Goal: Find specific page/section: Find specific page/section

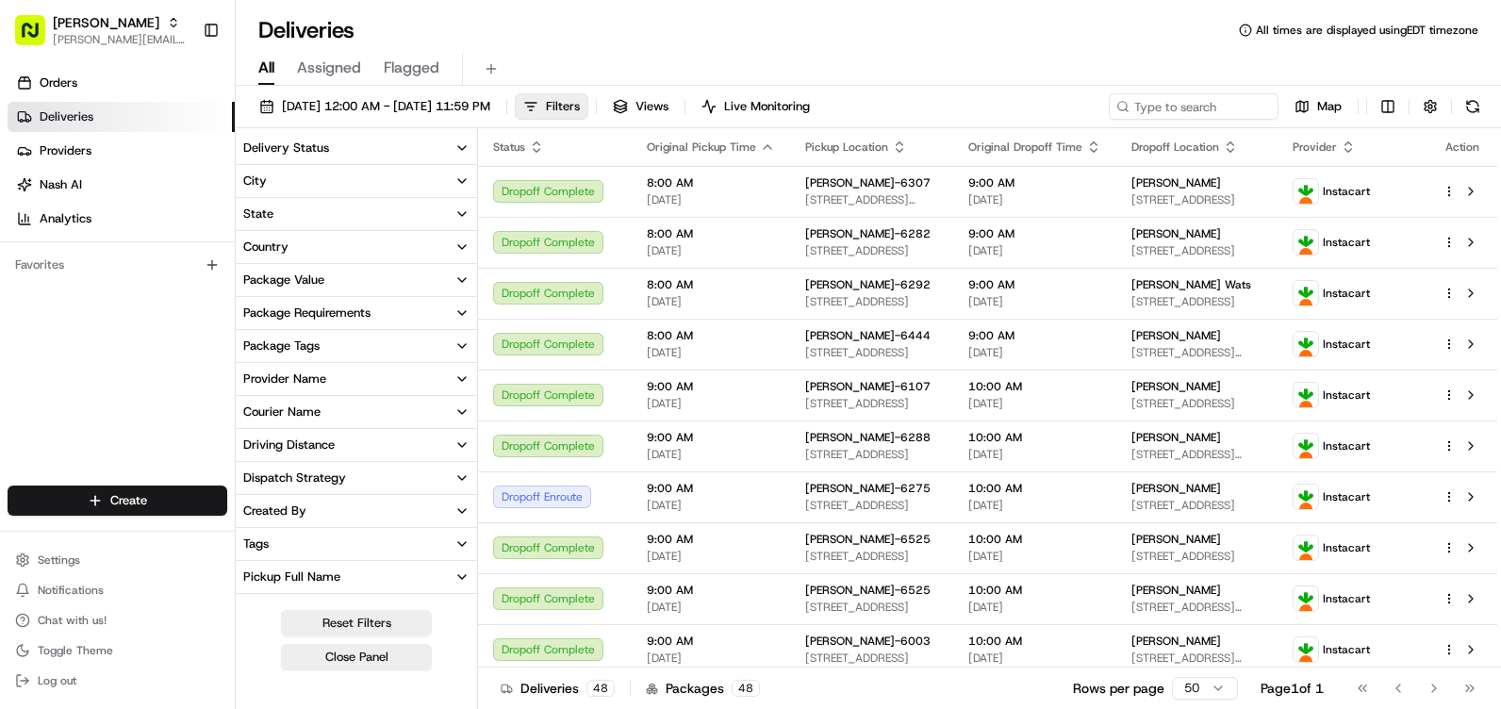
click at [327, 189] on button "City" at bounding box center [356, 181] width 241 height 32
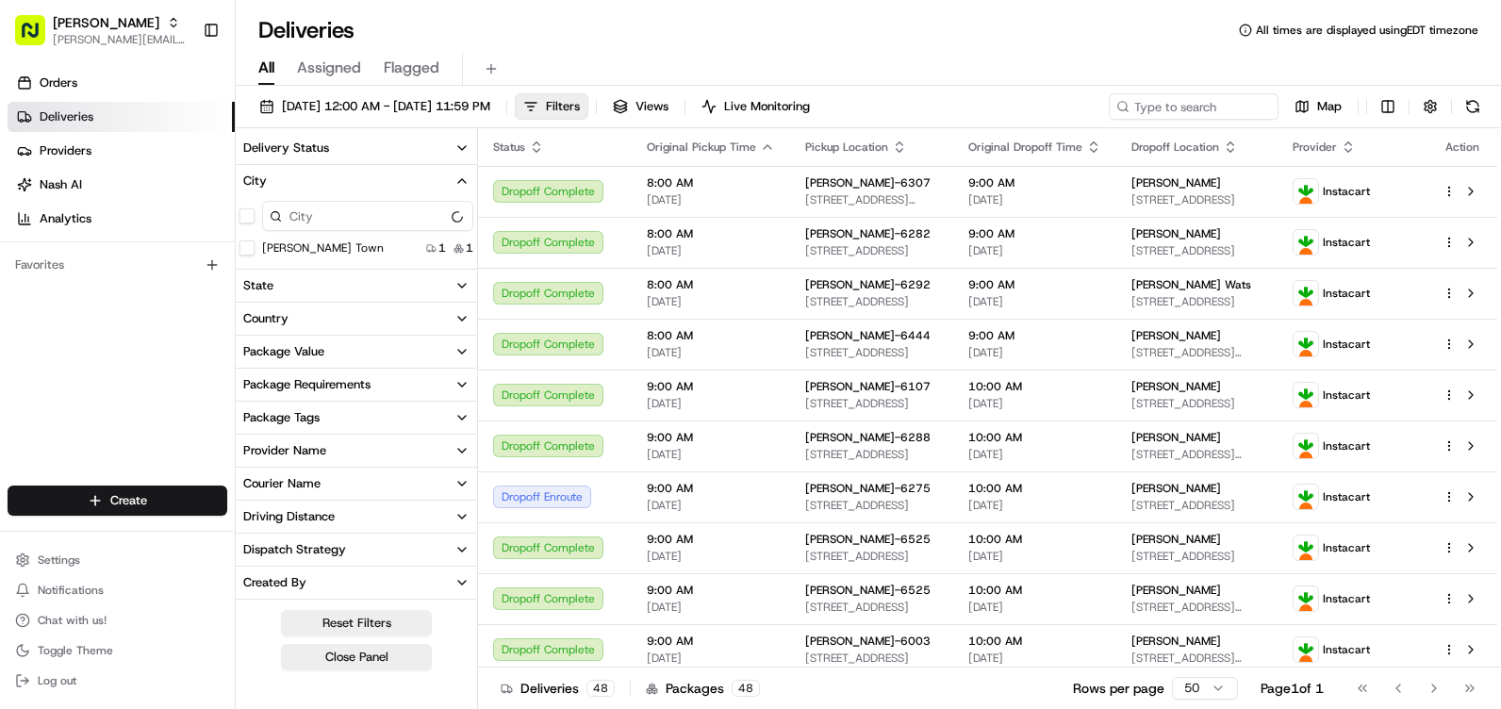
click at [332, 220] on input at bounding box center [367, 216] width 211 height 30
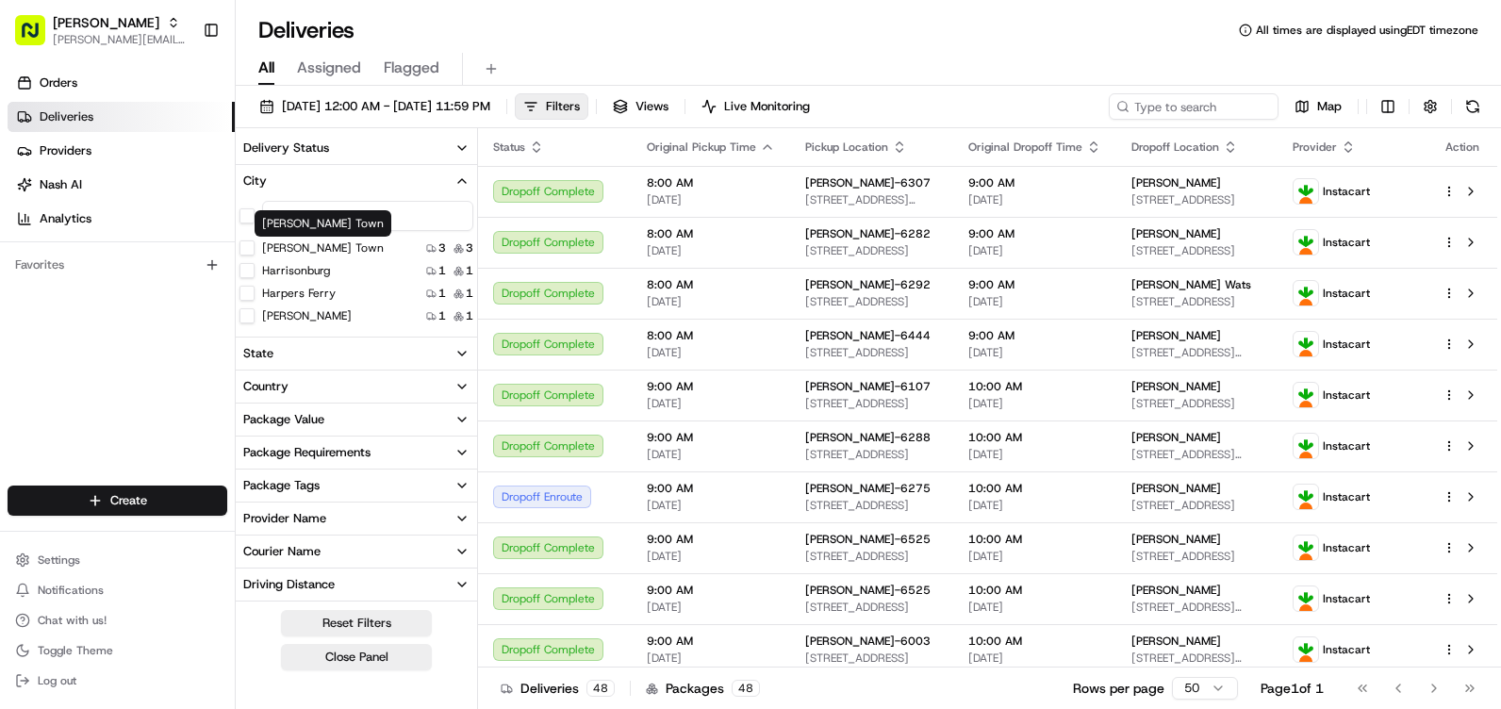
click at [334, 266] on div "Harrisonburg 1 1" at bounding box center [356, 270] width 241 height 19
click at [254, 274] on div "Harrisonburg" at bounding box center [285, 270] width 91 height 15
click at [249, 275] on button "Harrisonburg" at bounding box center [247, 270] width 15 height 15
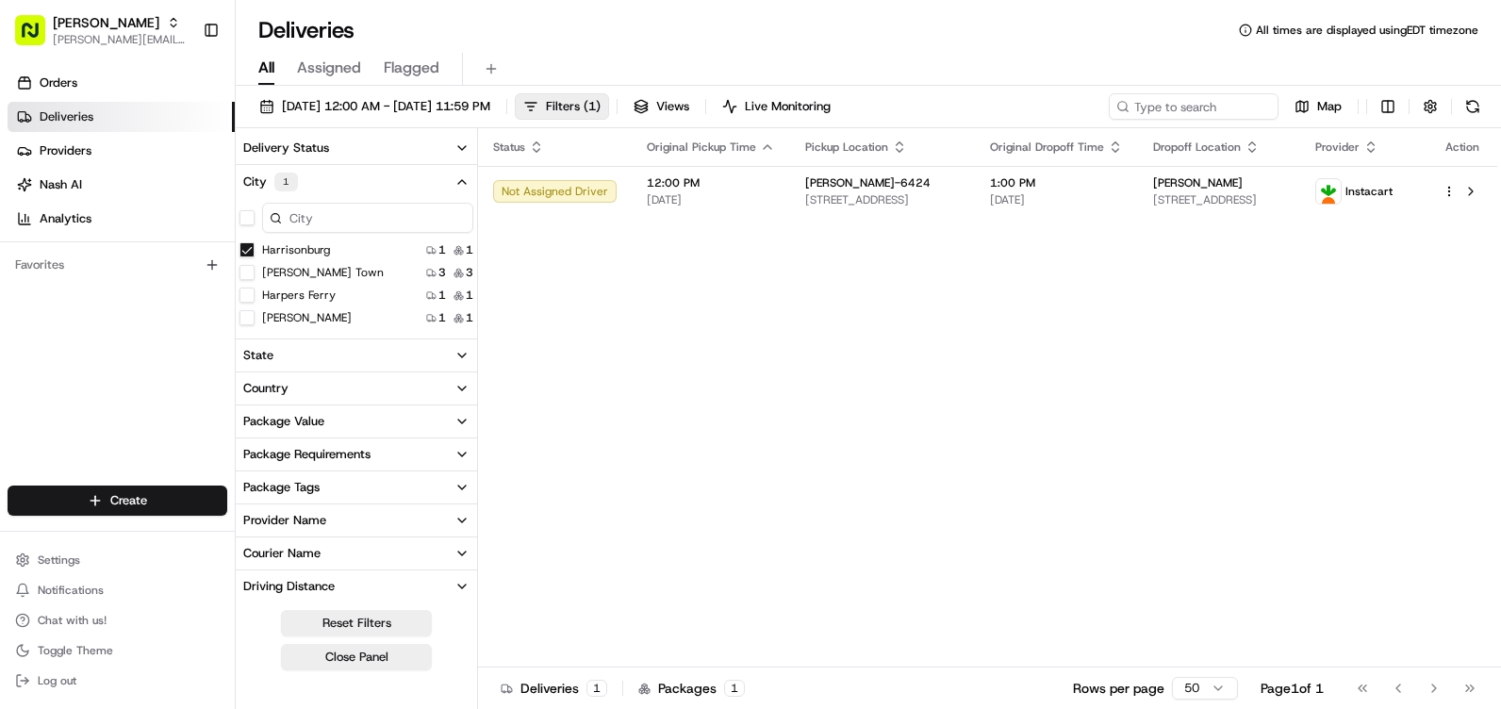
drag, startPoint x: 443, startPoint y: 183, endPoint x: 470, endPoint y: 173, distance: 28.4
click at [444, 184] on button "City 1" at bounding box center [356, 182] width 241 height 34
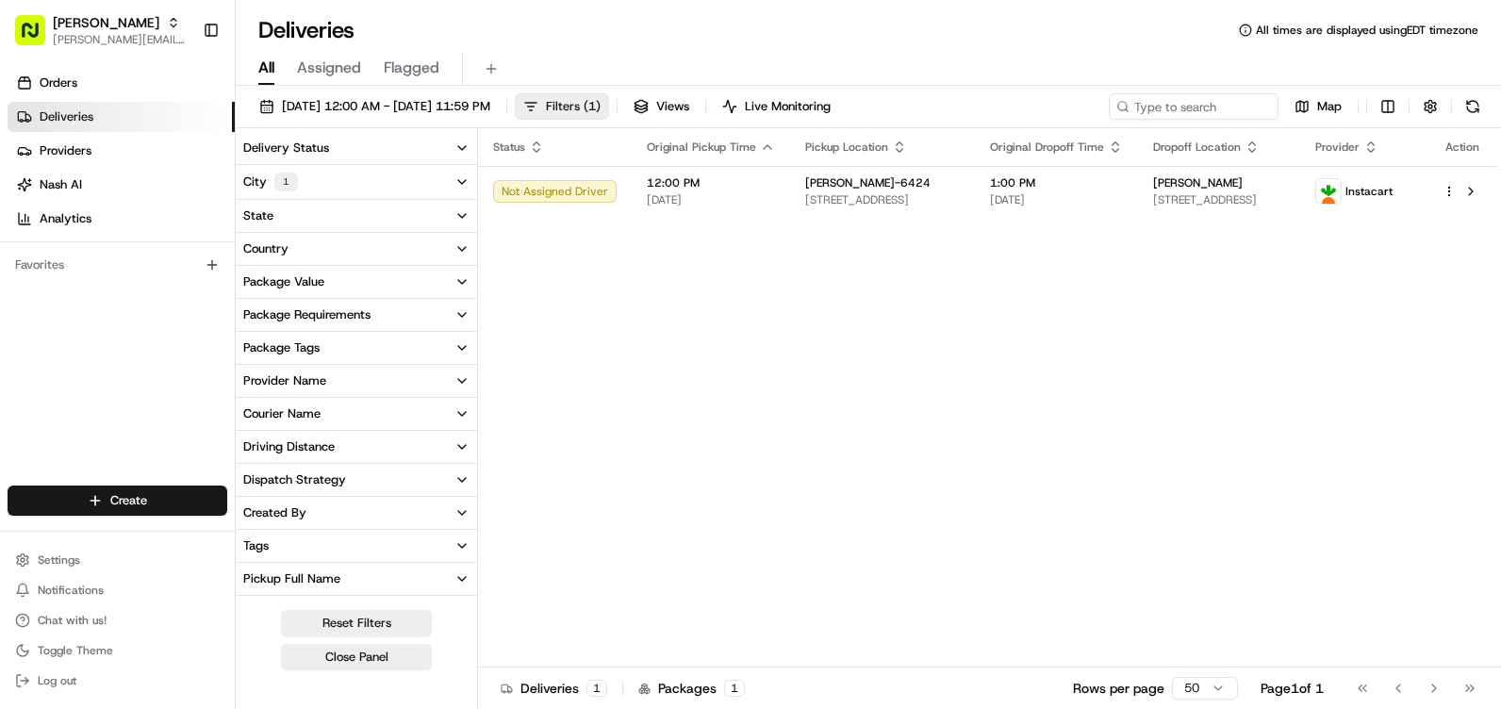
click at [609, 114] on button "Filters ( 1 )" at bounding box center [562, 106] width 94 height 26
